Goal: Information Seeking & Learning: Learn about a topic

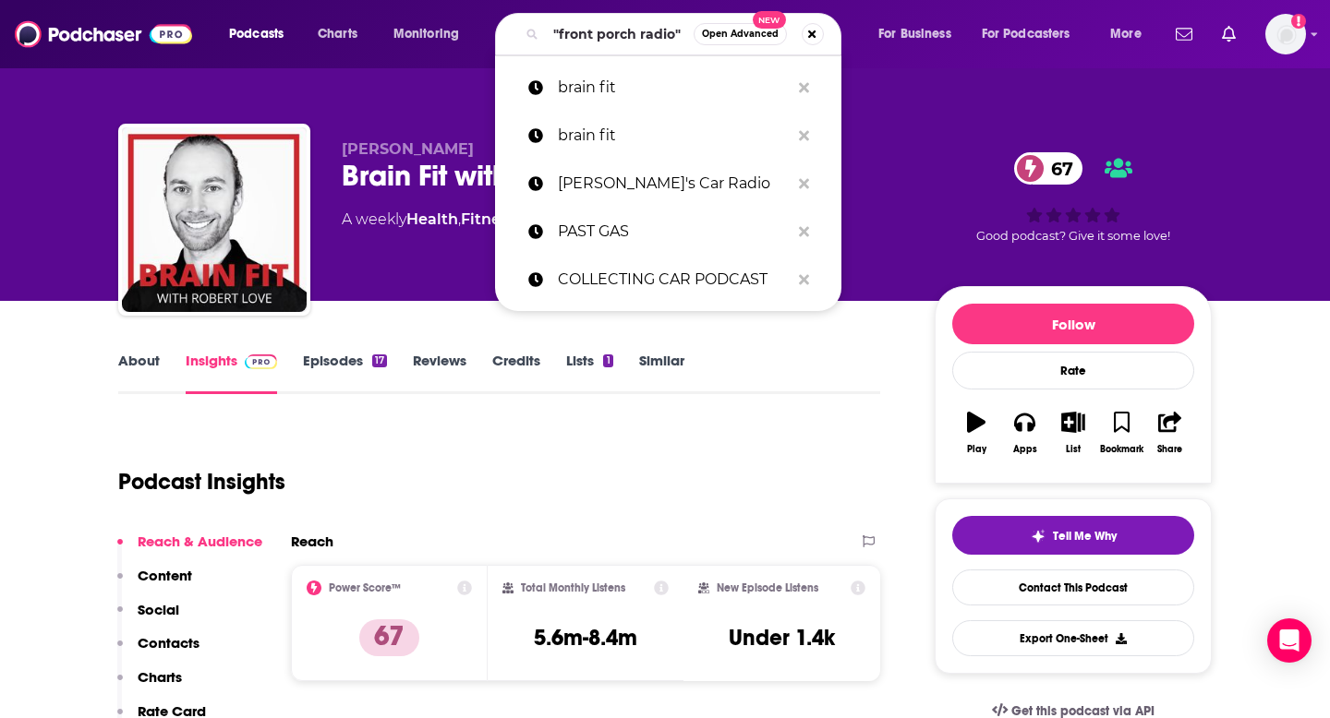
click at [585, 41] on input ""front porch radio"" at bounding box center [620, 34] width 148 height 30
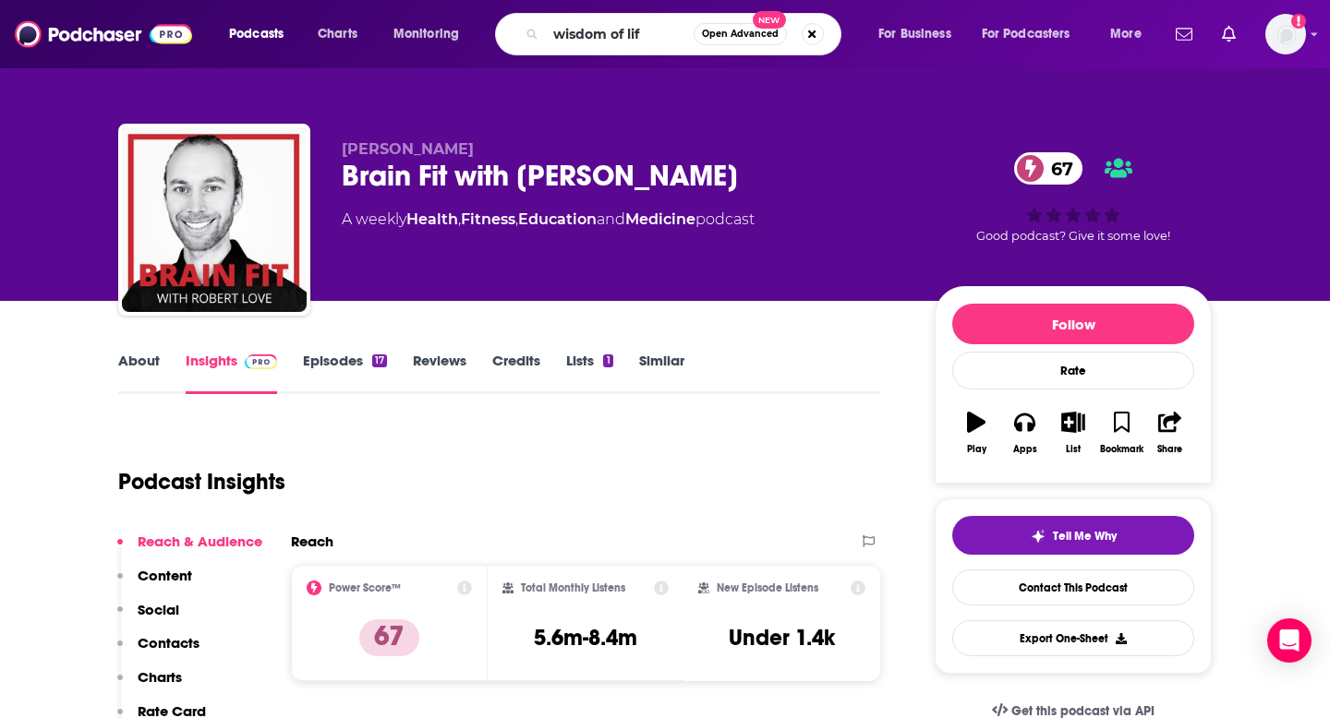
type input "wisdom of life"
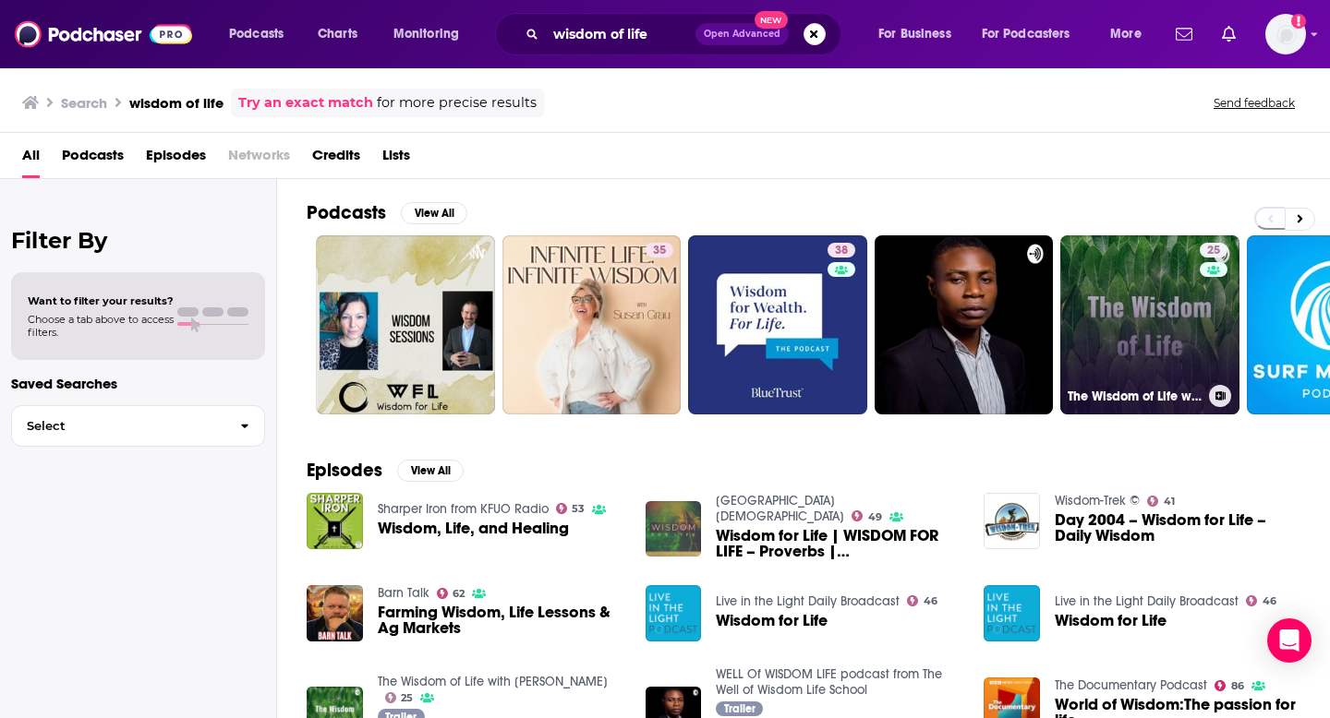
click at [1072, 286] on link "25 The Wisdom of Life with [PERSON_NAME]" at bounding box center [1149, 324] width 179 height 179
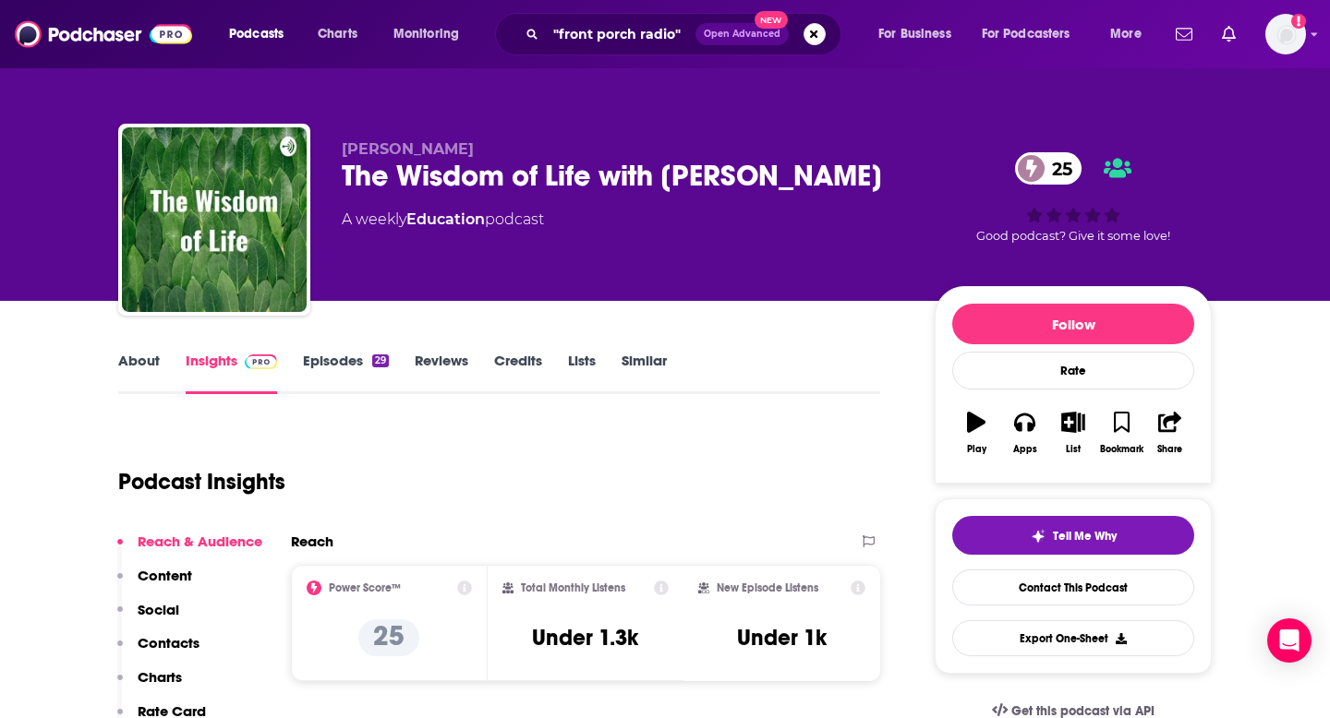
click at [149, 355] on link "About" at bounding box center [139, 373] width 42 height 42
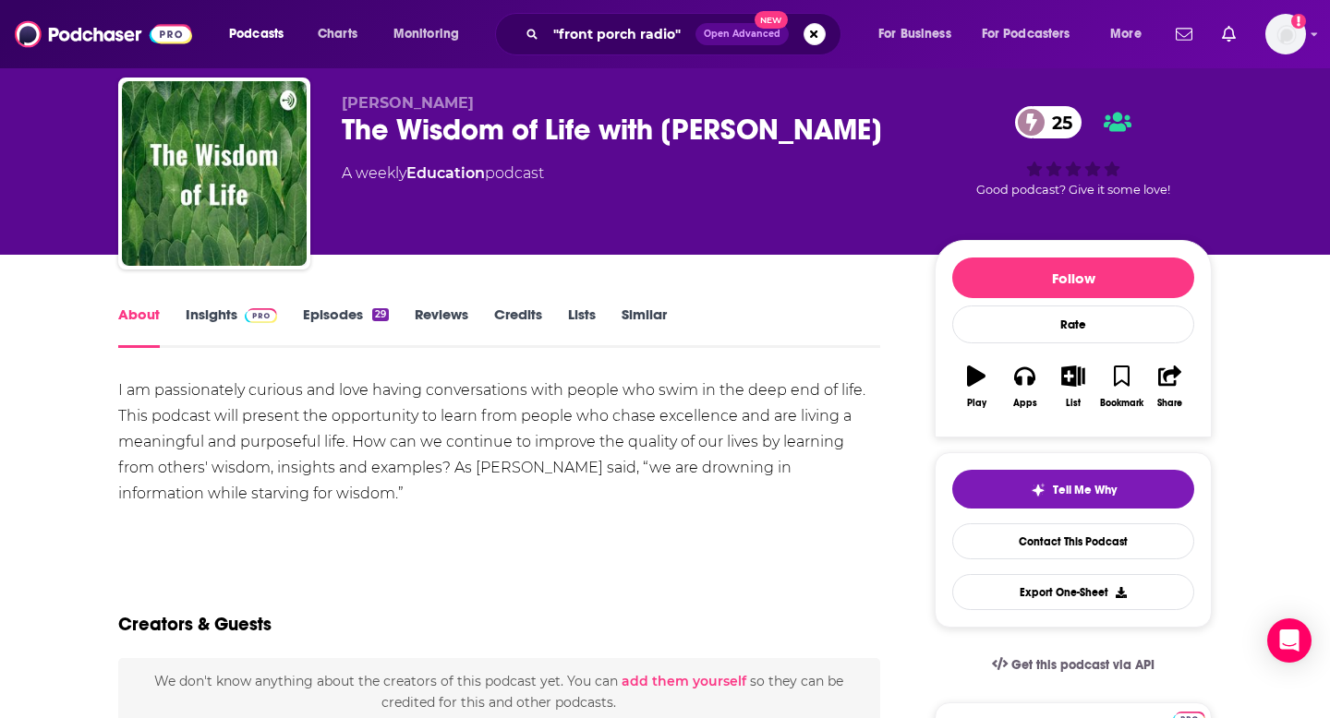
scroll to position [43, 0]
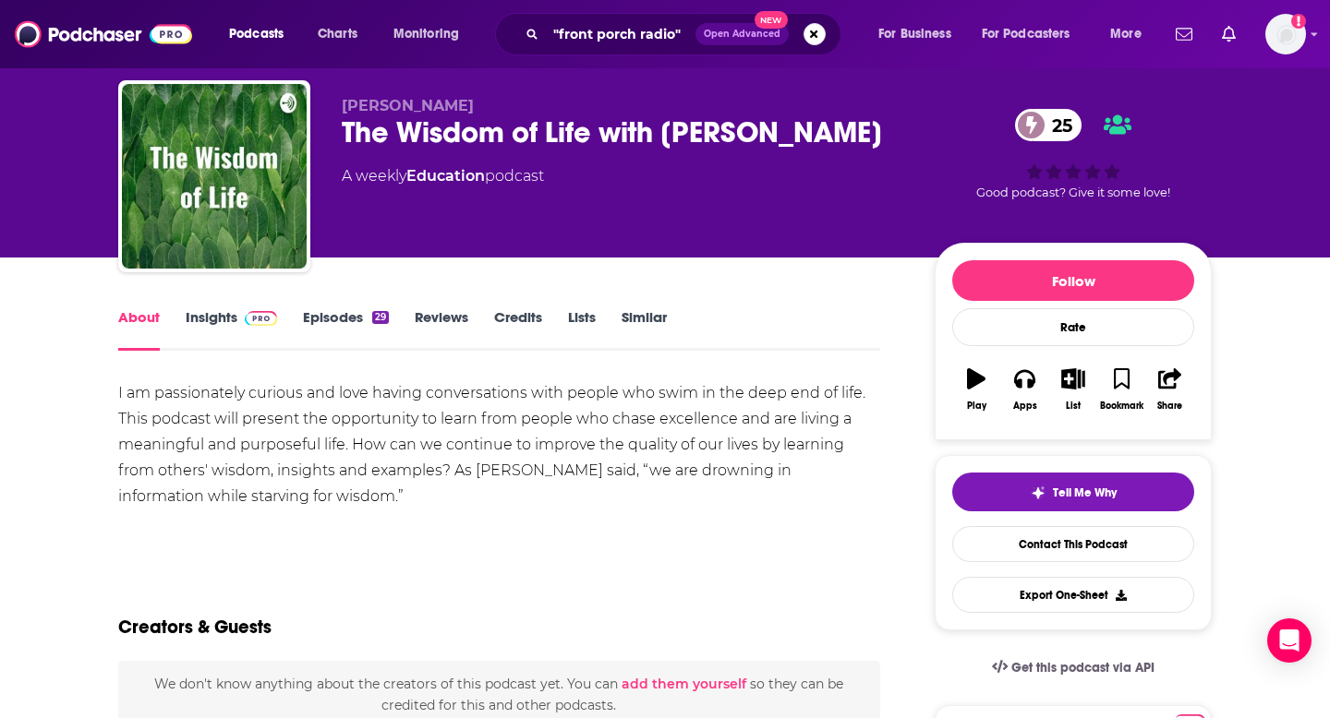
click at [203, 326] on link "Insights" at bounding box center [231, 329] width 91 height 42
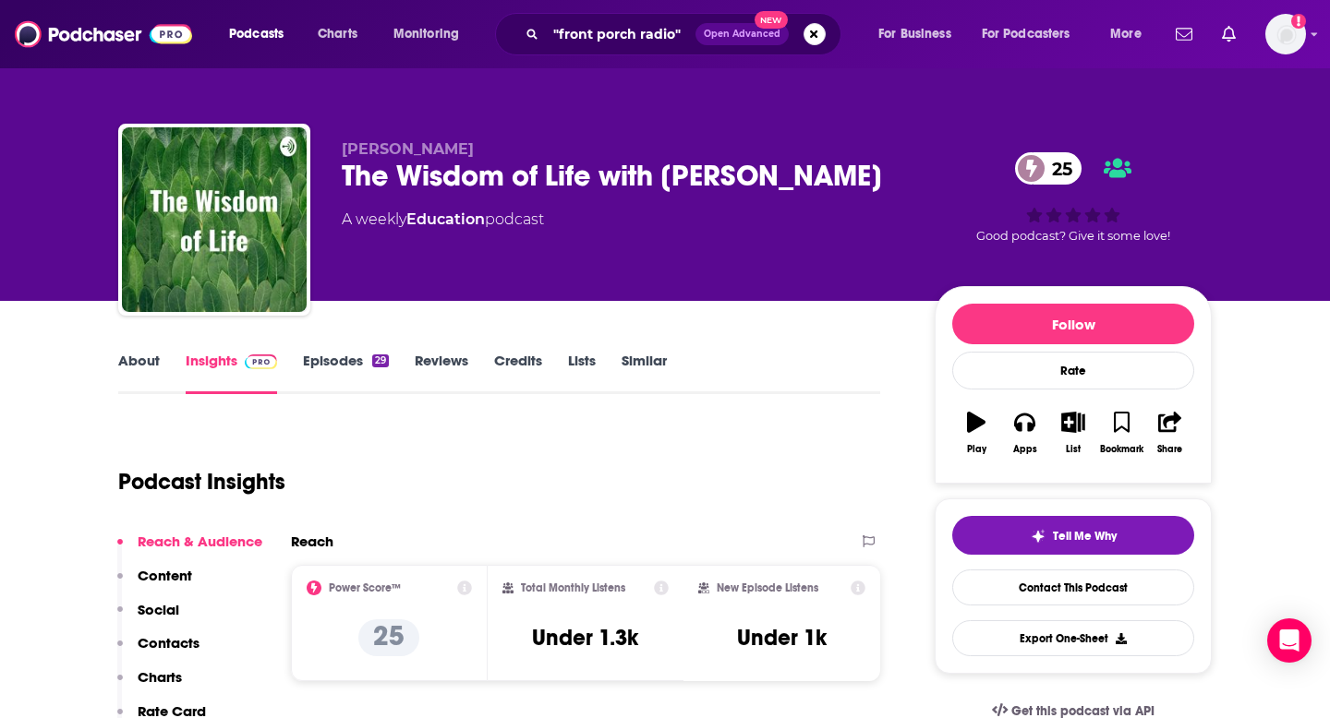
click at [308, 363] on link "Episodes 29" at bounding box center [346, 373] width 86 height 42
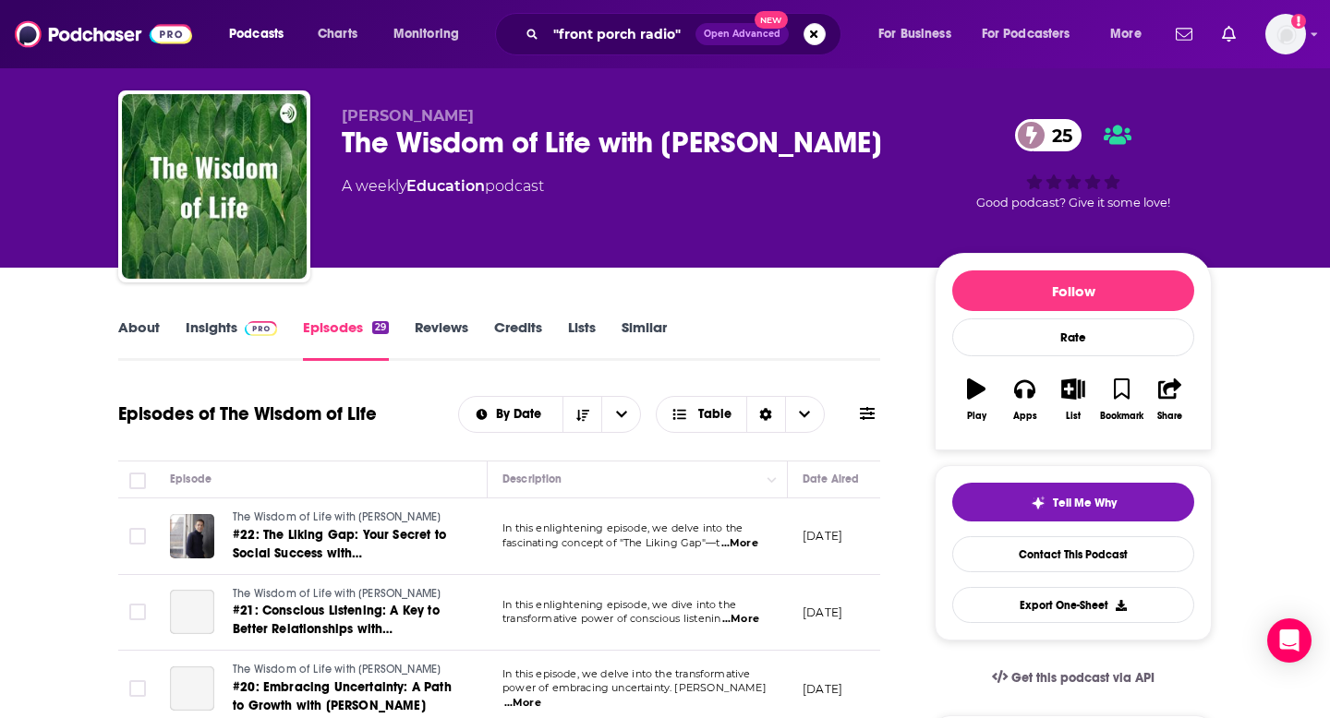
scroll to position [32, 0]
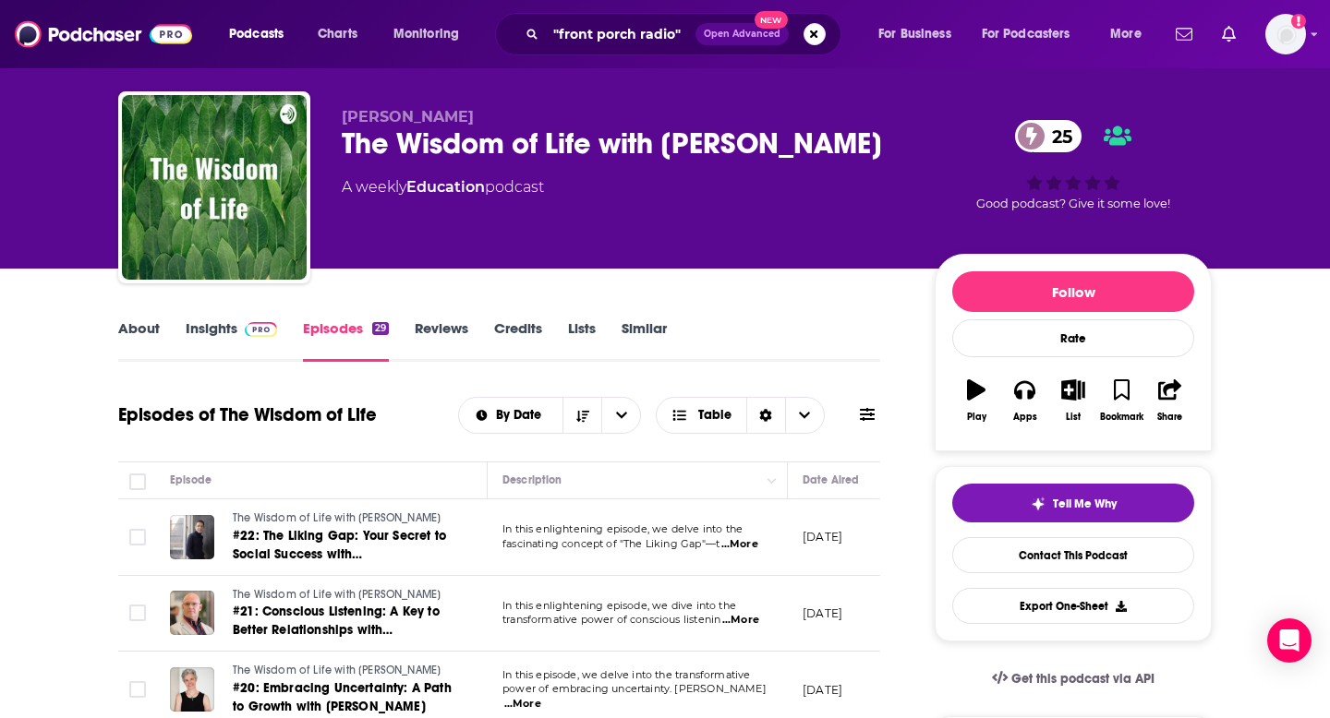
click at [220, 335] on link "Insights" at bounding box center [231, 340] width 91 height 42
